Goal: Task Accomplishment & Management: Use online tool/utility

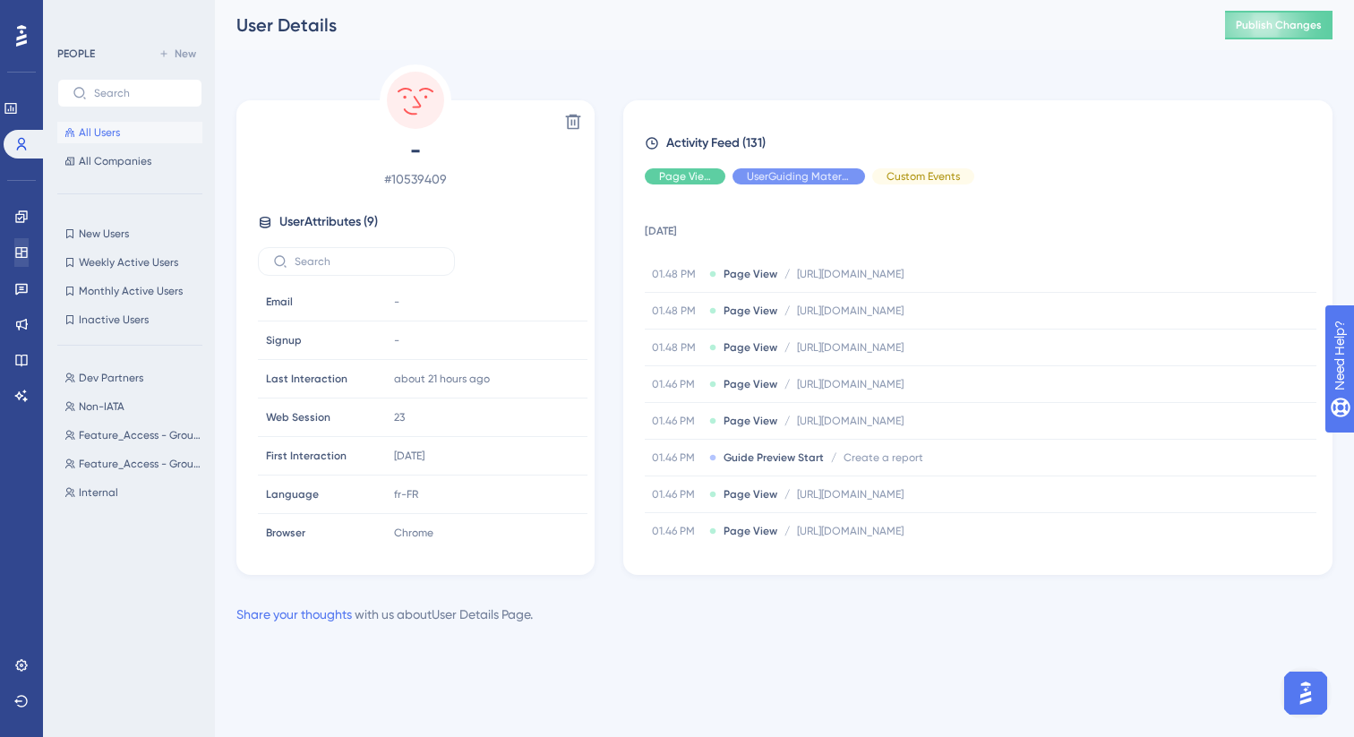
scroll to position [2701, 0]
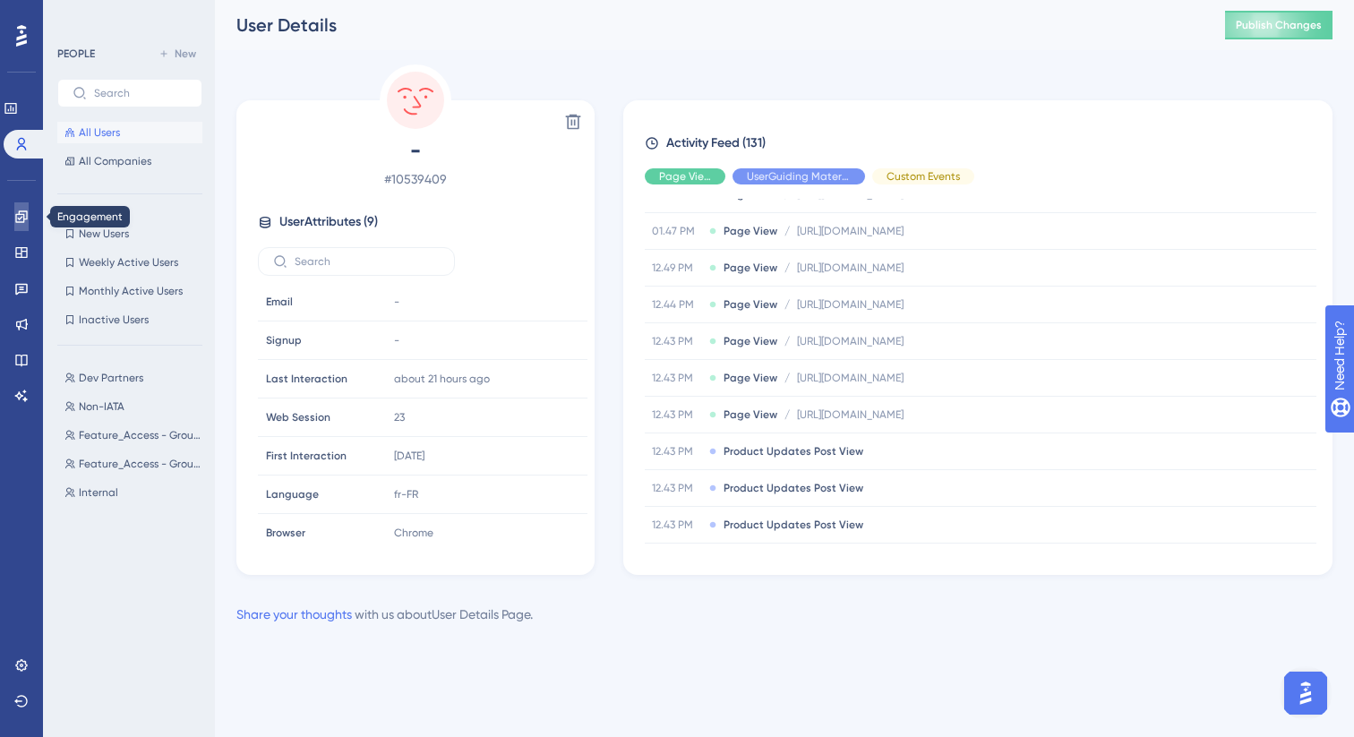
click at [25, 214] on icon at bounding box center [21, 217] width 14 height 14
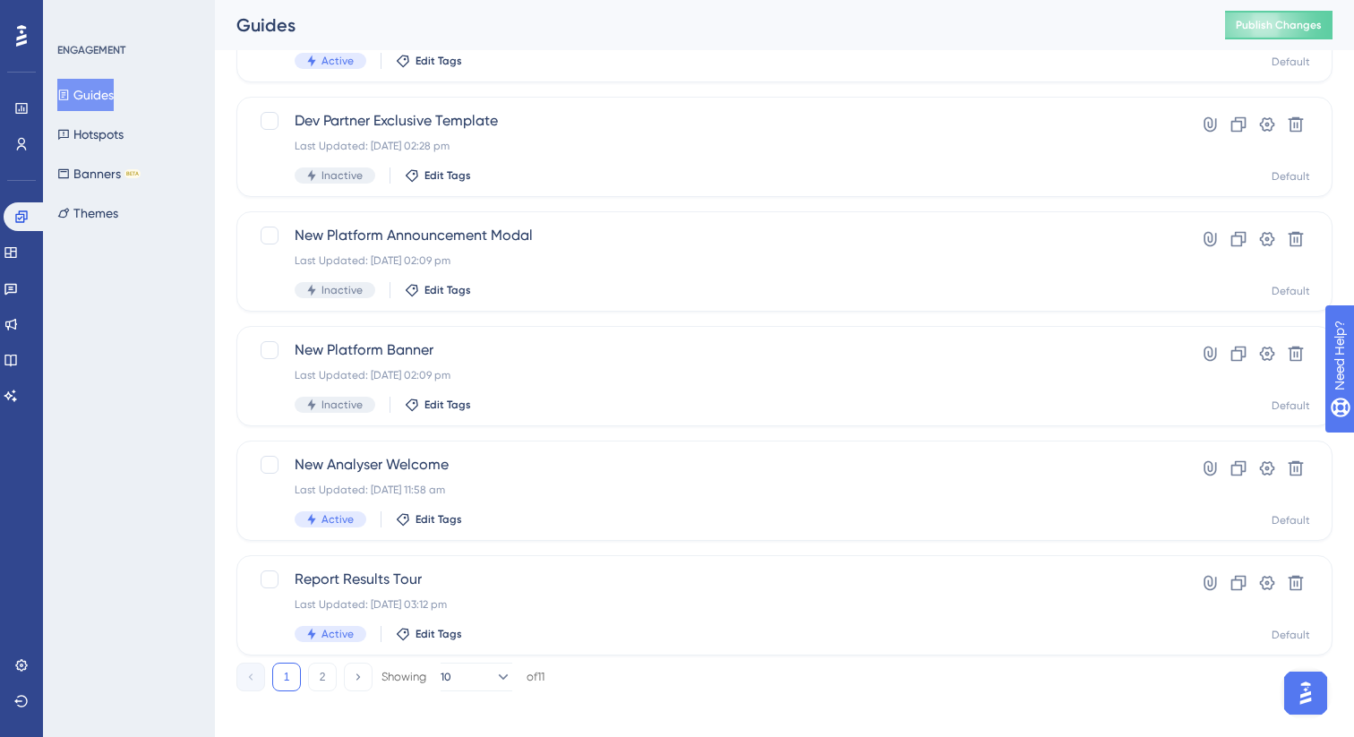
scroll to position [653, 0]
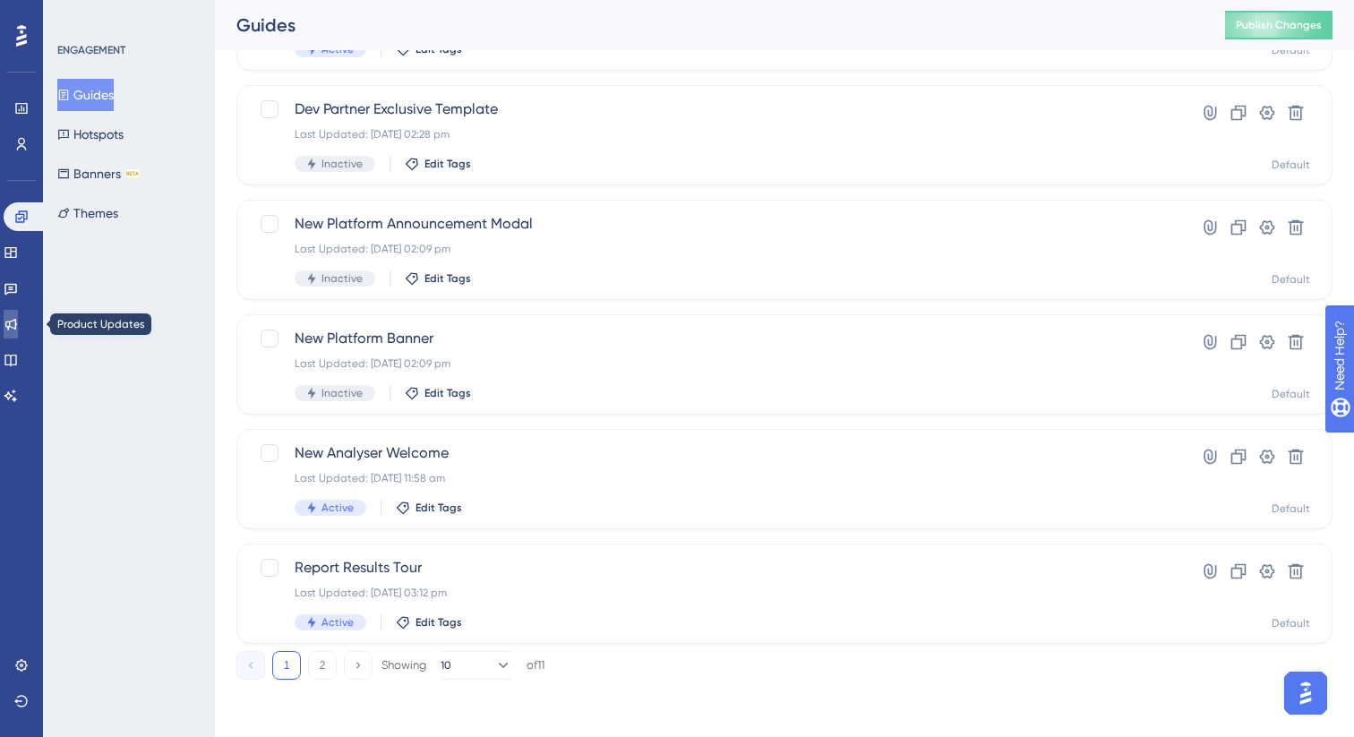
click at [13, 329] on link at bounding box center [11, 324] width 14 height 29
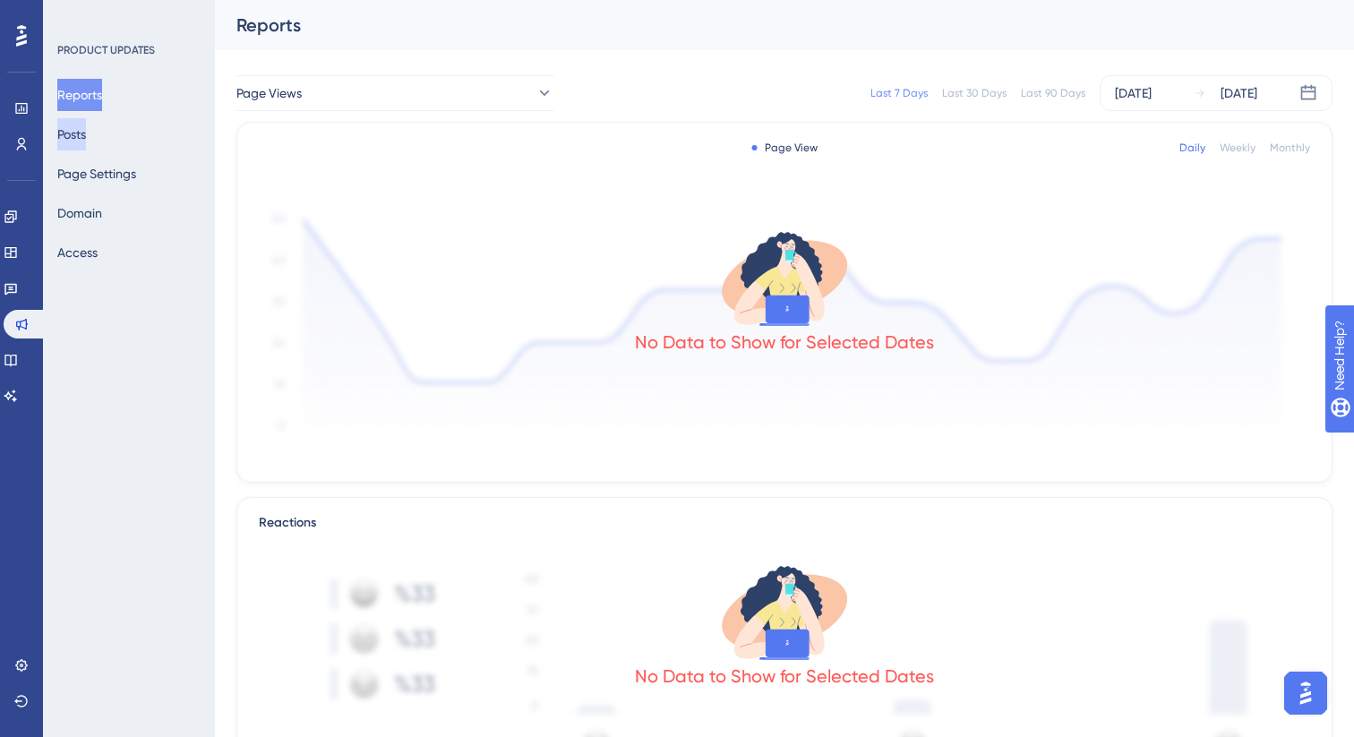
click at [86, 132] on button "Posts" at bounding box center [71, 134] width 29 height 32
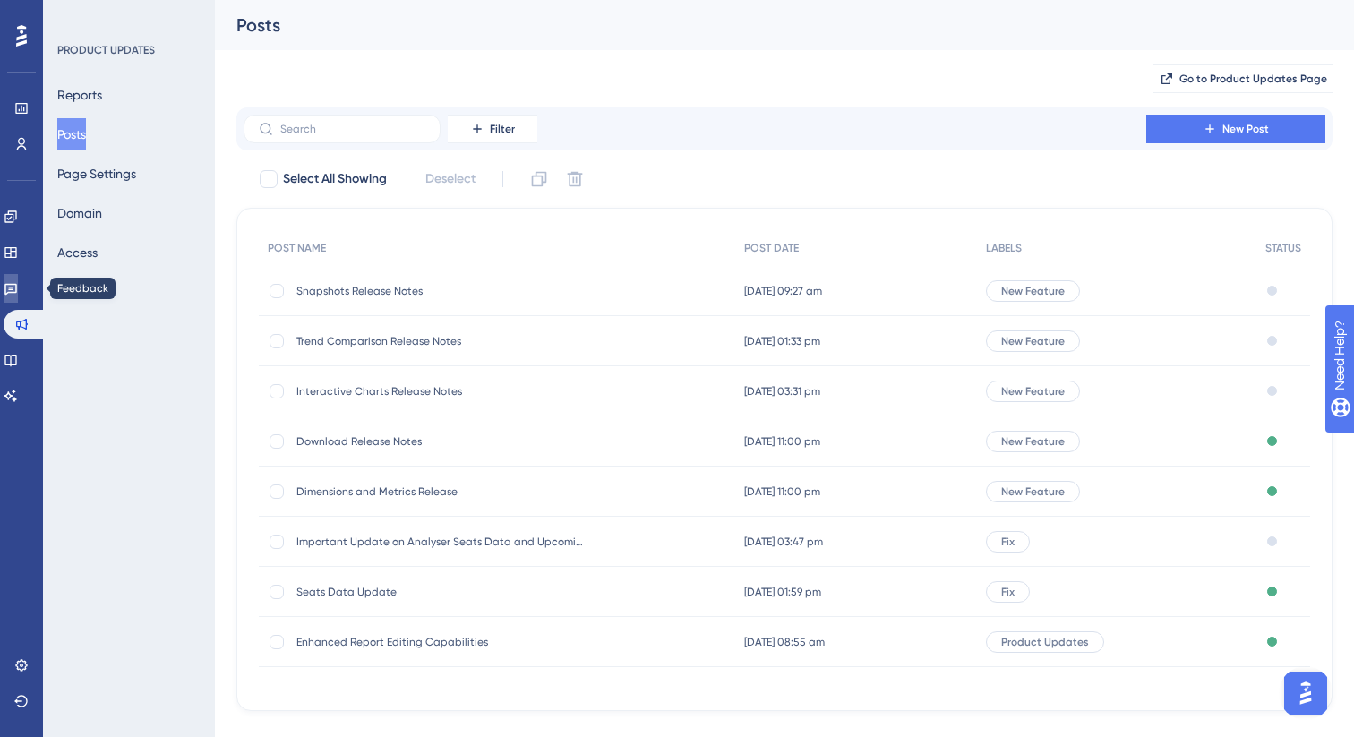
click at [18, 291] on icon at bounding box center [11, 288] width 14 height 14
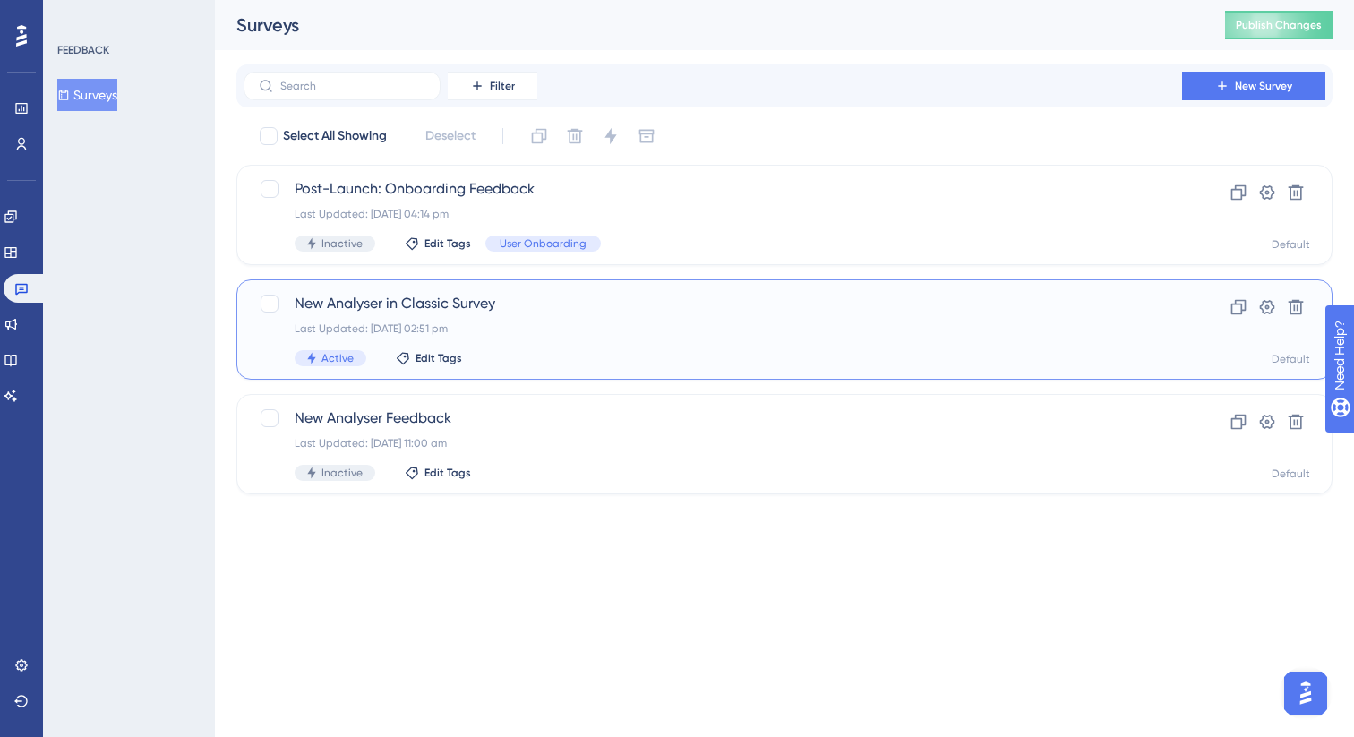
click at [654, 299] on span "New Analyser in Classic Survey" at bounding box center [713, 303] width 837 height 21
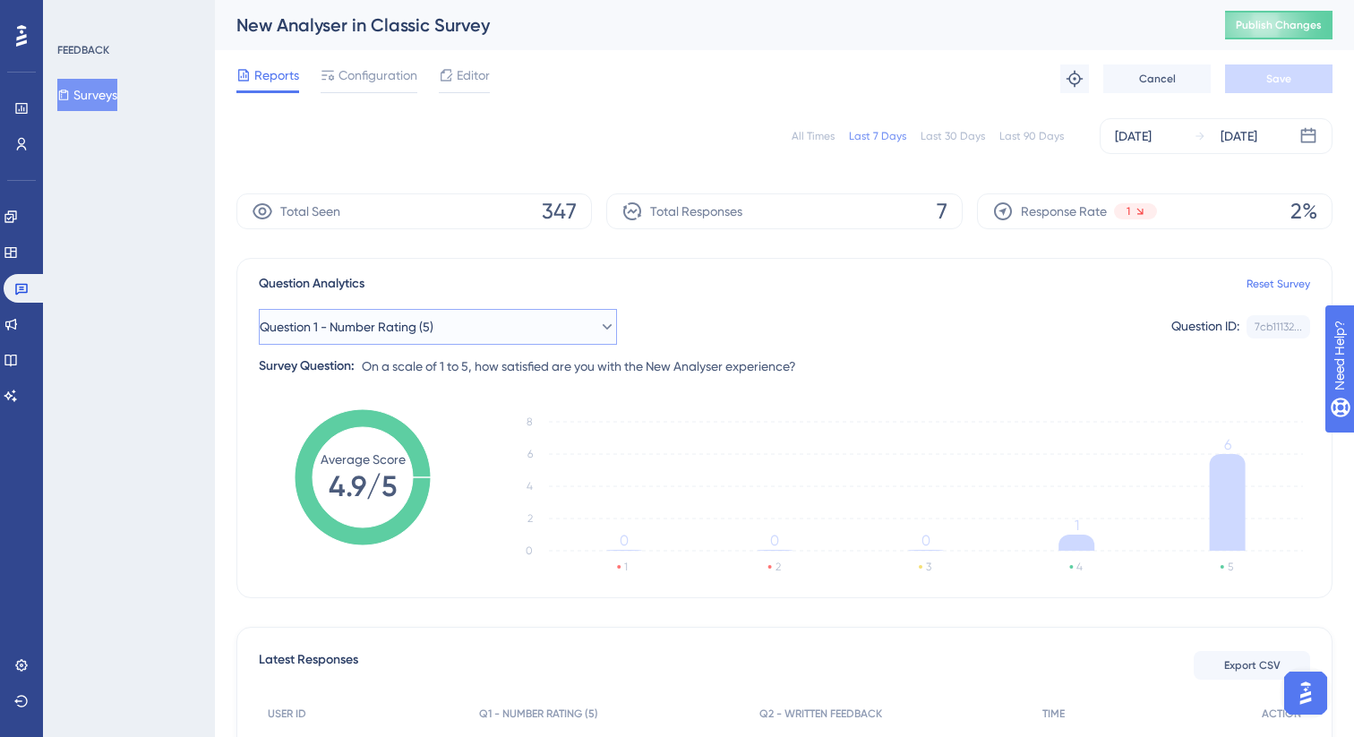
click at [555, 320] on button "Question 1 - Number Rating (5)" at bounding box center [438, 327] width 358 height 36
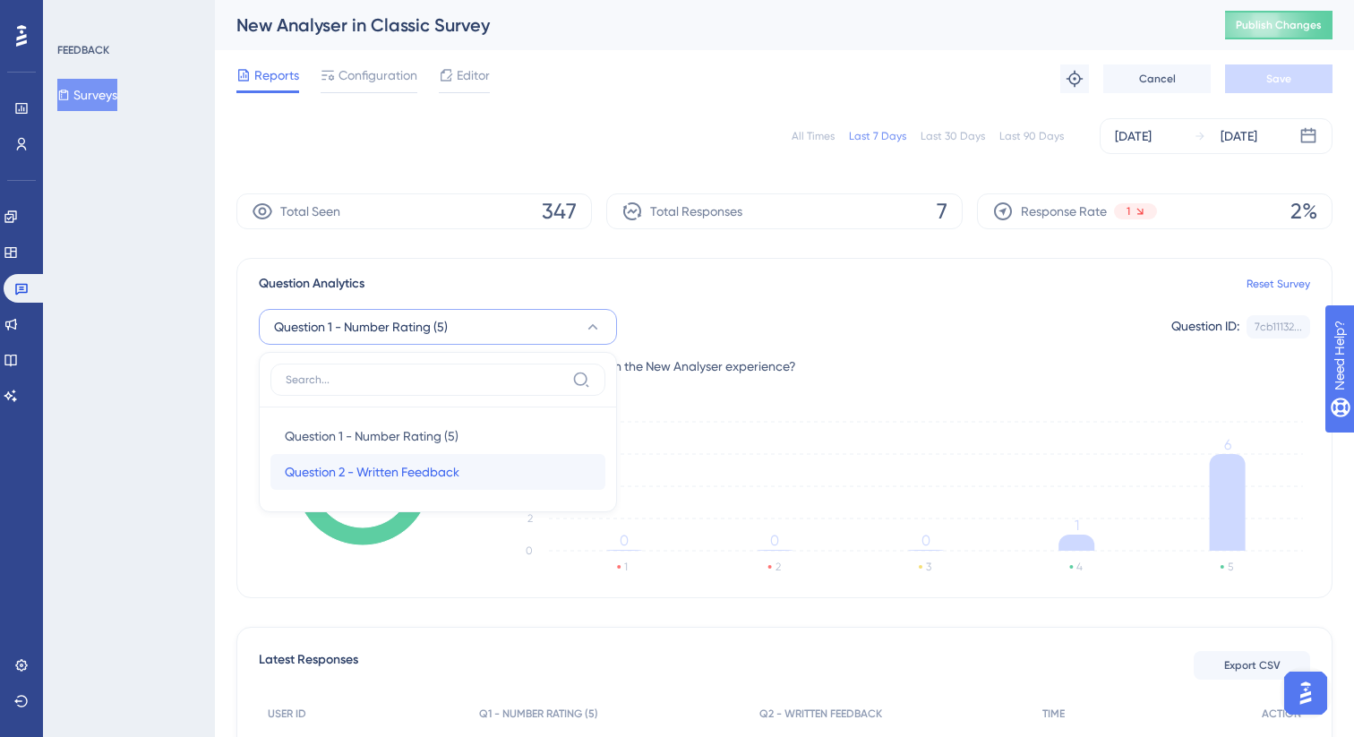
click at [439, 470] on span "Question 2 - Written Feedback" at bounding box center [372, 471] width 175 height 21
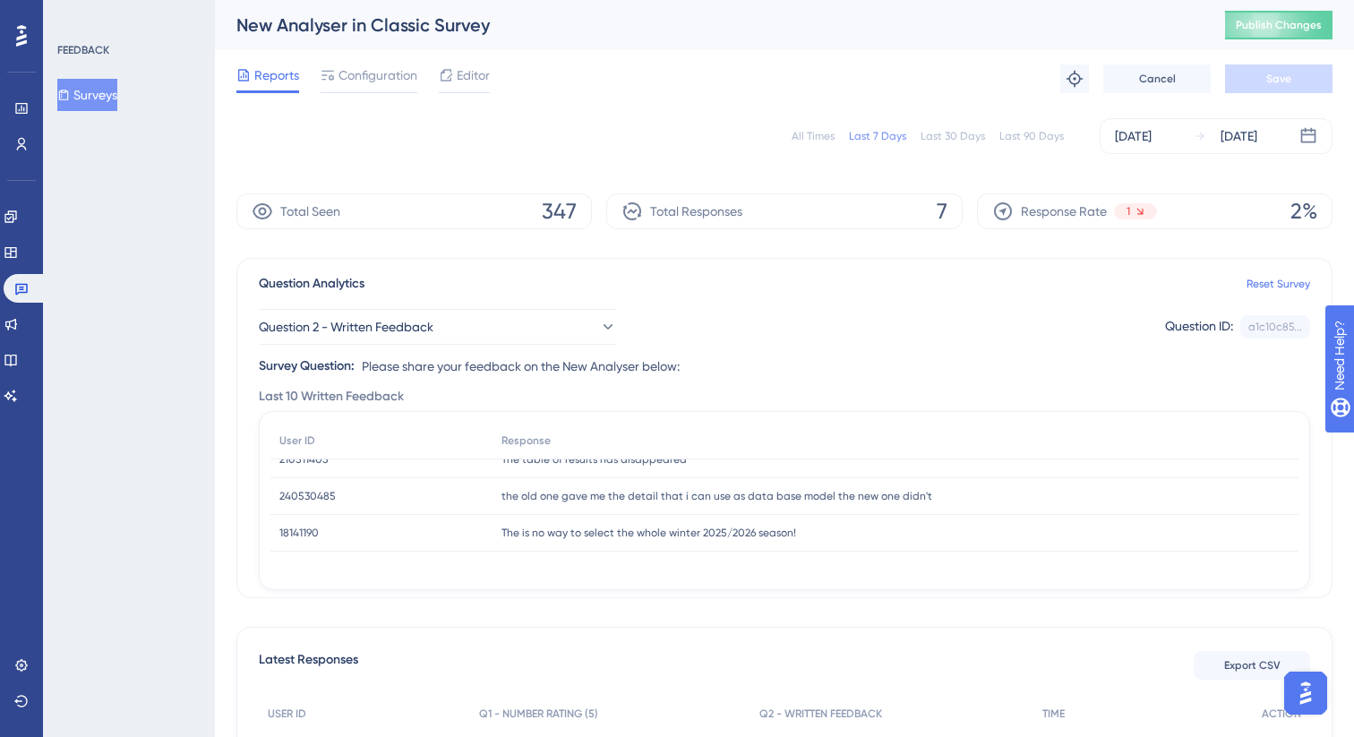
scroll to position [90, 0]
